Goal: Information Seeking & Learning: Stay updated

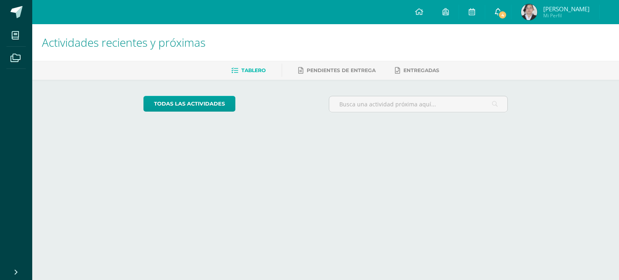
click at [494, 14] on link "4" at bounding box center [498, 12] width 26 height 24
click at [500, 12] on span "4" at bounding box center [502, 14] width 9 height 9
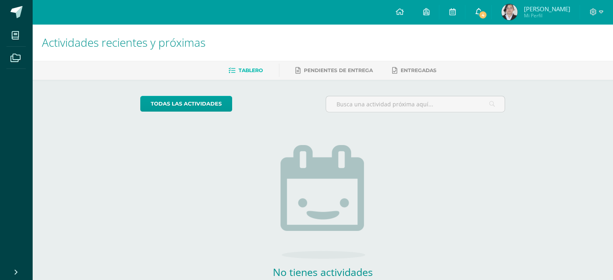
click at [479, 10] on icon at bounding box center [478, 11] width 6 height 7
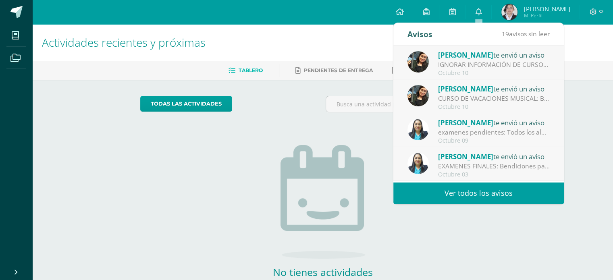
click at [496, 61] on div "IGNORAR INFORMACIÓN DE CURSOS DE VACACIONES MUSICALES: Buen día, favor de Ignor…" at bounding box center [494, 64] width 112 height 9
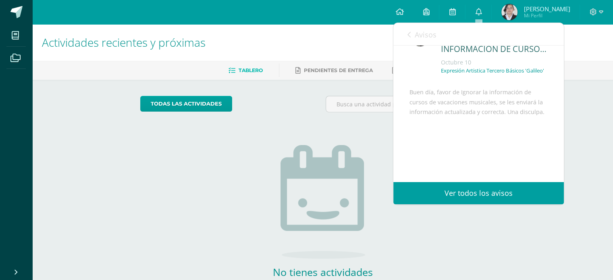
scroll to position [31, 0]
click at [410, 32] on icon at bounding box center [408, 34] width 3 height 6
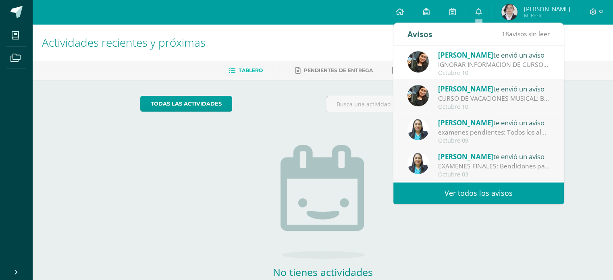
click at [482, 109] on div "Octubre 10" at bounding box center [494, 107] width 112 height 7
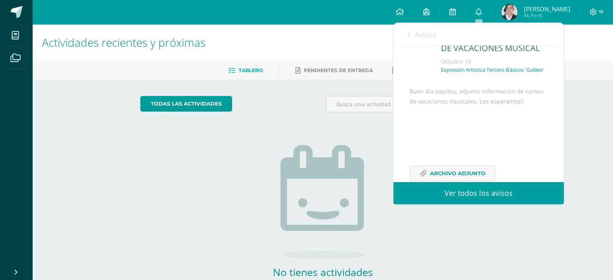
click at [407, 37] on icon at bounding box center [408, 34] width 3 height 6
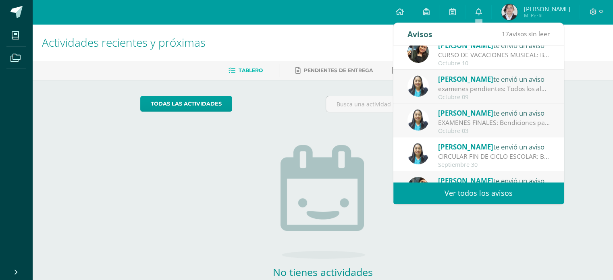
scroll to position [39, 0]
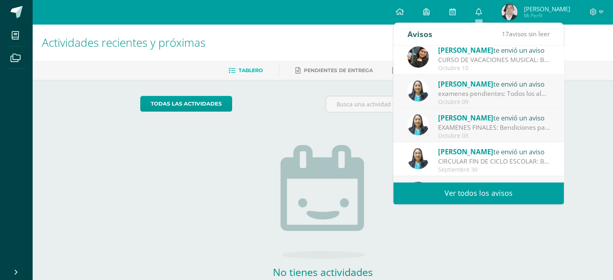
click at [491, 138] on div "Octubre 03" at bounding box center [494, 136] width 112 height 7
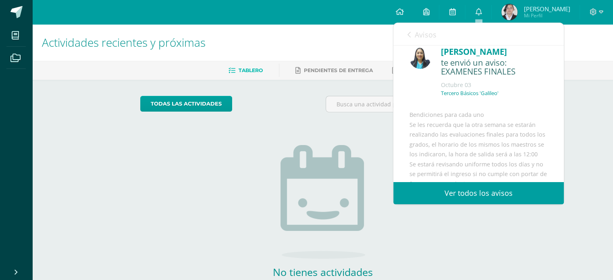
scroll to position [0, 0]
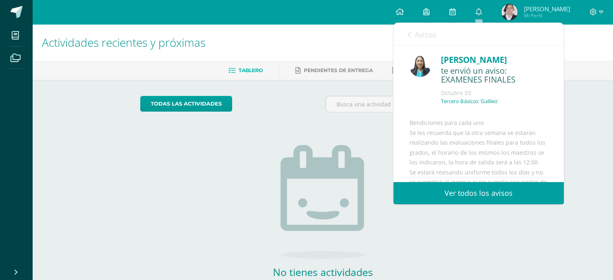
click at [412, 33] on link "Avisos" at bounding box center [421, 34] width 29 height 23
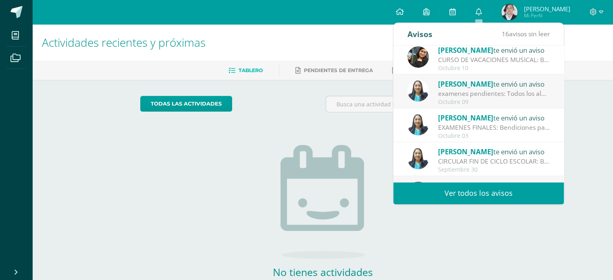
click at [471, 91] on div "examenes pendientes: Todos los alumnos que tienen exámenes pendientes, deben pr…" at bounding box center [494, 93] width 112 height 9
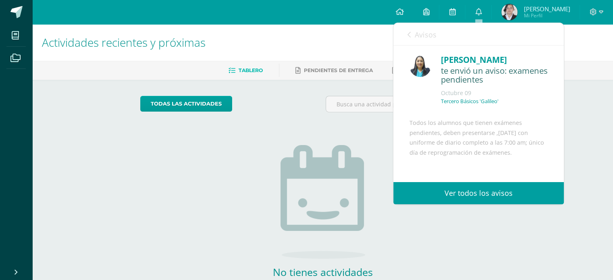
click at [413, 35] on link "Avisos" at bounding box center [421, 34] width 29 height 23
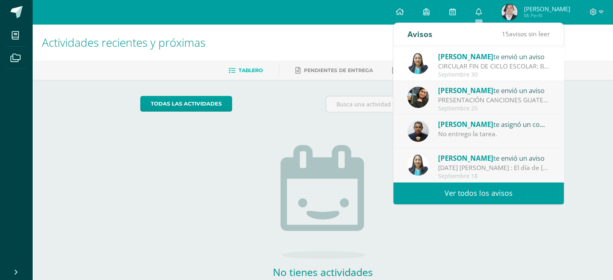
scroll to position [48, 0]
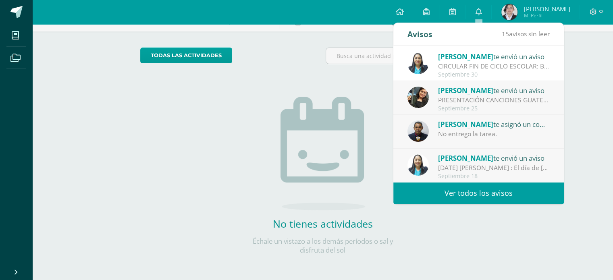
click at [486, 94] on div "Amy Martinez te envió un aviso" at bounding box center [494, 90] width 112 height 10
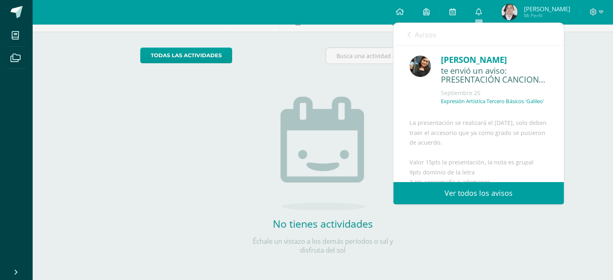
click at [410, 33] on icon at bounding box center [408, 34] width 3 height 6
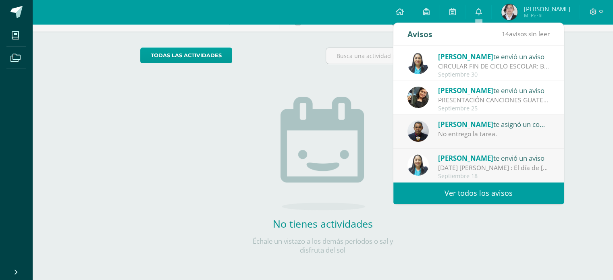
click at [450, 133] on div "No entrego la tarea." at bounding box center [494, 133] width 112 height 9
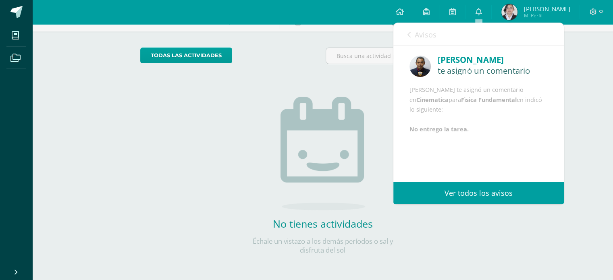
click at [406, 38] on div "Avisos 13 avisos sin leer Avisos" at bounding box center [478, 34] width 170 height 23
click at [415, 33] on span "Avisos" at bounding box center [426, 35] width 22 height 10
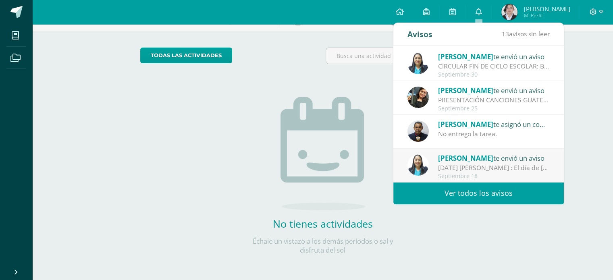
click at [455, 165] on div "[DATE] [PERSON_NAME] : El día de [DATE] podrán presentarse [PERSON_NAME] (sigui…" at bounding box center [494, 167] width 112 height 9
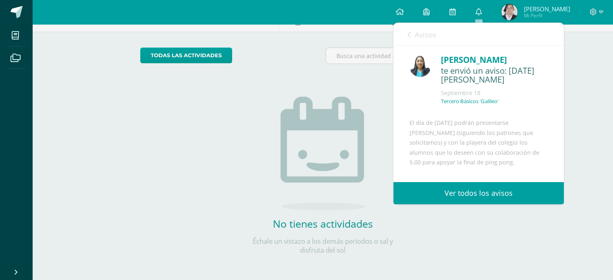
click at [407, 37] on icon at bounding box center [408, 34] width 3 height 6
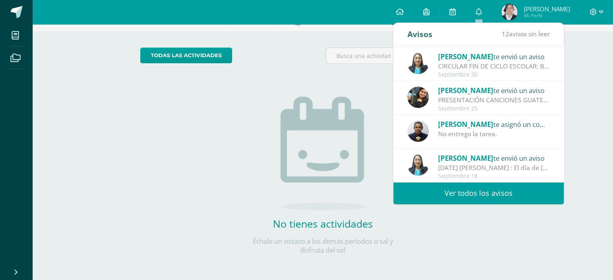
scroll to position [0, 0]
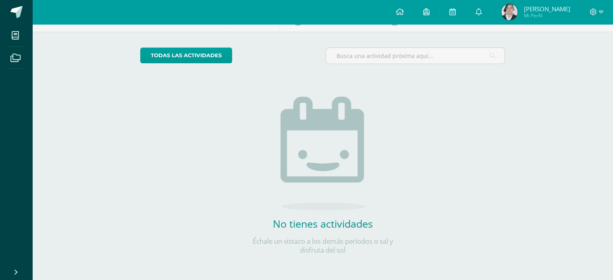
click at [590, 133] on div "Actividades recientes y próximas Tablero Pendientes de entrega Entregadas todas…" at bounding box center [322, 128] width 581 height 304
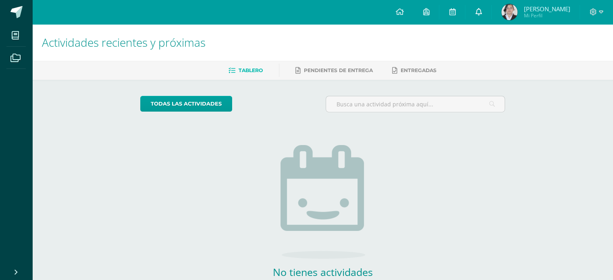
click at [477, 13] on icon at bounding box center [478, 11] width 6 height 7
